Goal: Transaction & Acquisition: Download file/media

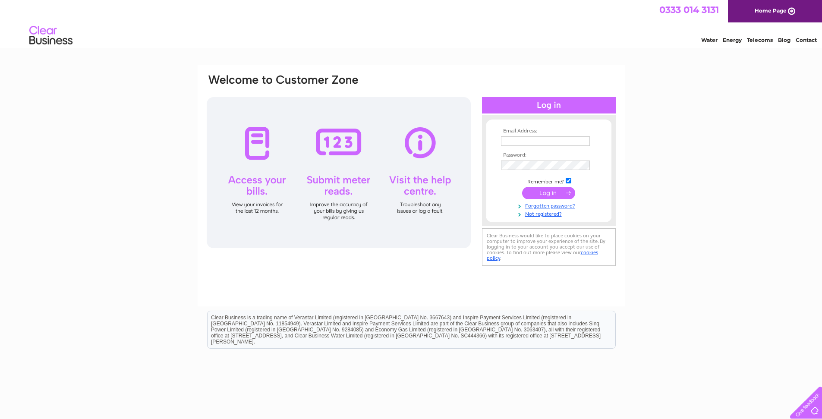
click at [540, 136] on td at bounding box center [549, 141] width 100 height 14
click at [539, 143] on input "text" at bounding box center [545, 140] width 89 height 9
type input "nicolae8756@aol.com"
click at [552, 194] on input "submit" at bounding box center [548, 193] width 53 height 12
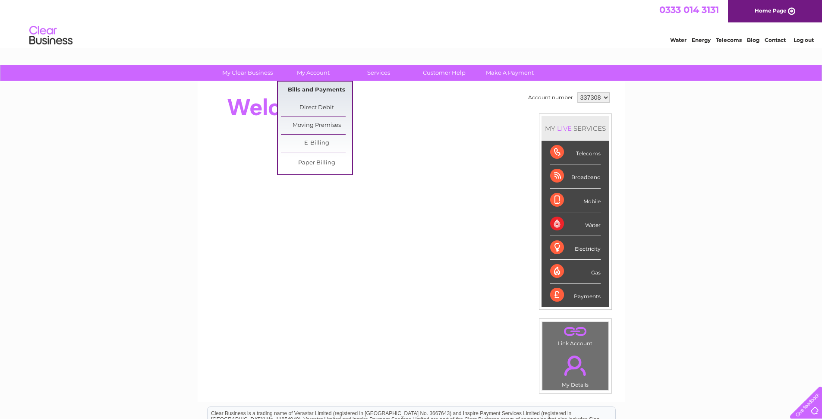
click at [324, 92] on link "Bills and Payments" at bounding box center [316, 90] width 71 height 17
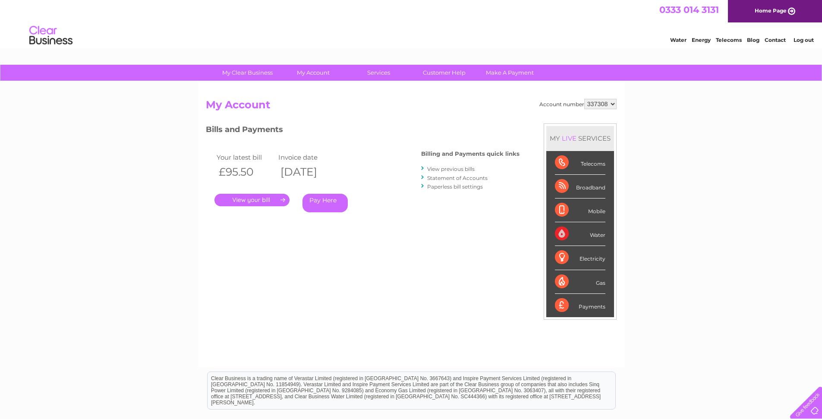
click at [440, 168] on link "View previous bills" at bounding box center [450, 169] width 47 height 6
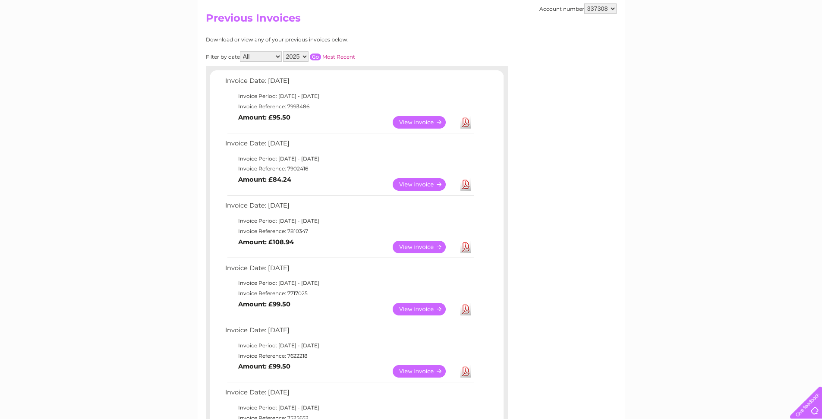
scroll to position [104, 0]
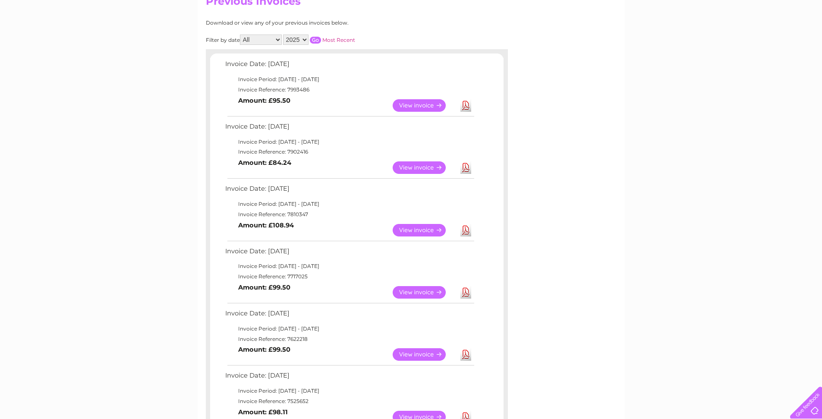
click at [464, 106] on link "Download" at bounding box center [466, 105] width 11 height 13
click at [465, 171] on link "Download" at bounding box center [466, 167] width 11 height 13
click at [468, 232] on link "Download" at bounding box center [466, 230] width 11 height 13
click at [466, 295] on link "Download" at bounding box center [466, 292] width 11 height 13
click at [465, 354] on link "Download" at bounding box center [466, 354] width 11 height 13
